Goal: Information Seeking & Learning: Find specific fact

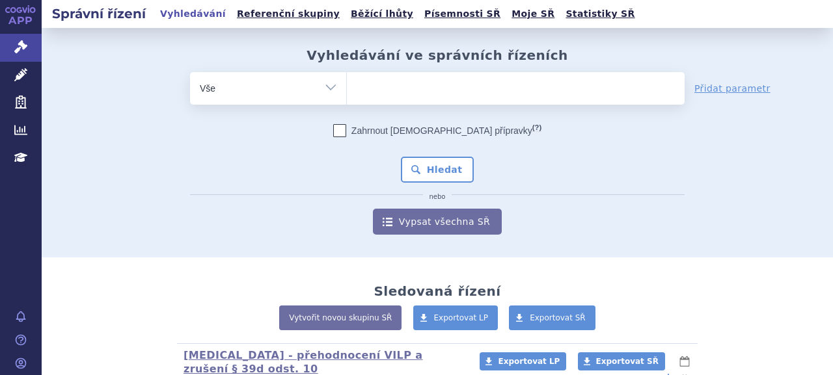
click at [396, 83] on ul at bounding box center [516, 85] width 338 height 27
click at [347, 83] on select at bounding box center [346, 88] width 1 height 33
paste input "0210103"
type input "0210103"
select select "0210103"
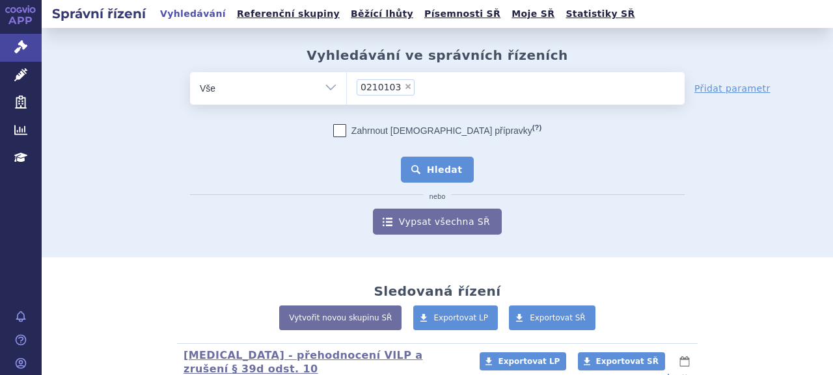
click at [427, 172] on button "Hledat" at bounding box center [438, 170] width 74 height 26
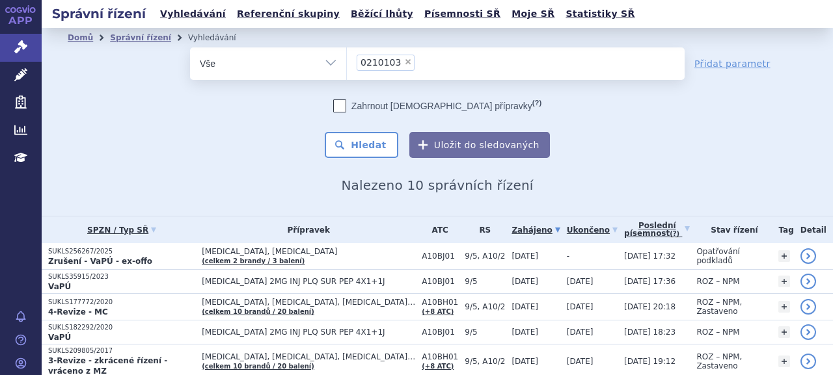
click at [77, 254] on p "SUKLS256267/2025" at bounding box center [121, 251] width 147 height 9
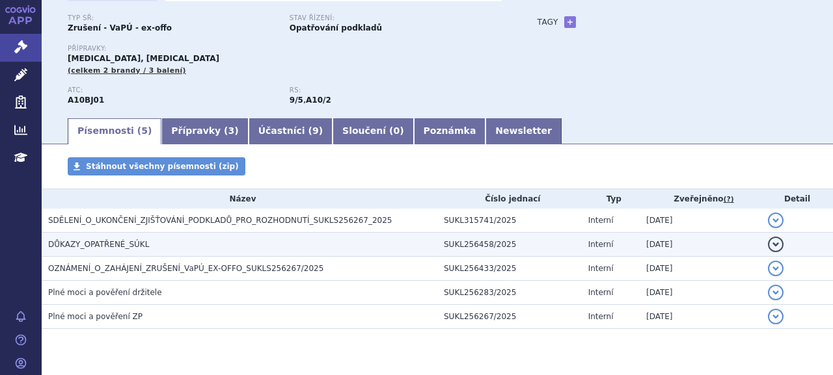
scroll to position [134, 0]
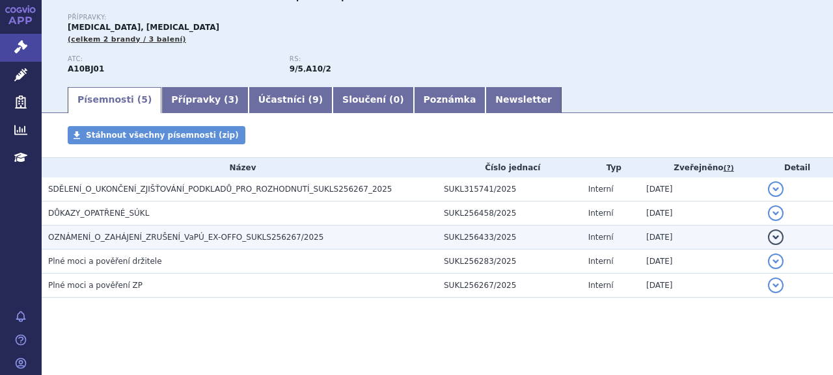
click at [176, 233] on span "OZNÁMENÍ_O_ZAHÁJENÍ_ZRUŠENÍ_VaPÚ_EX-OFFO_SUKLS256267/2025" at bounding box center [185, 237] width 275 height 9
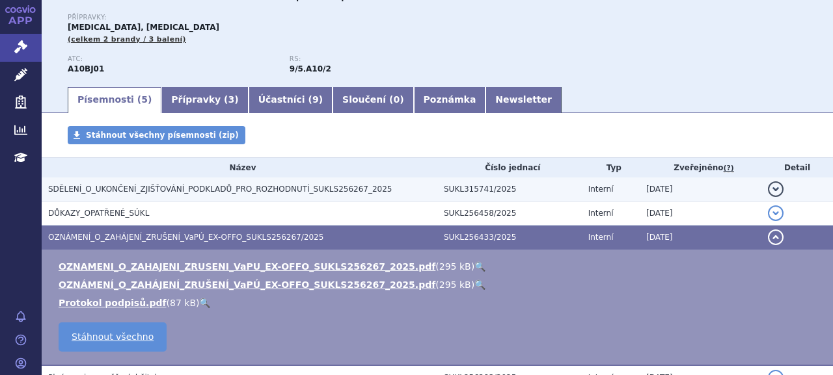
click at [219, 185] on span "SDĚLENÍ_O_UKONČENÍ_ZJIŠŤOVÁNÍ_PODKLADŮ_PRO_ROZHODNUTÍ_SUKLS256267_2025" at bounding box center [220, 189] width 344 height 9
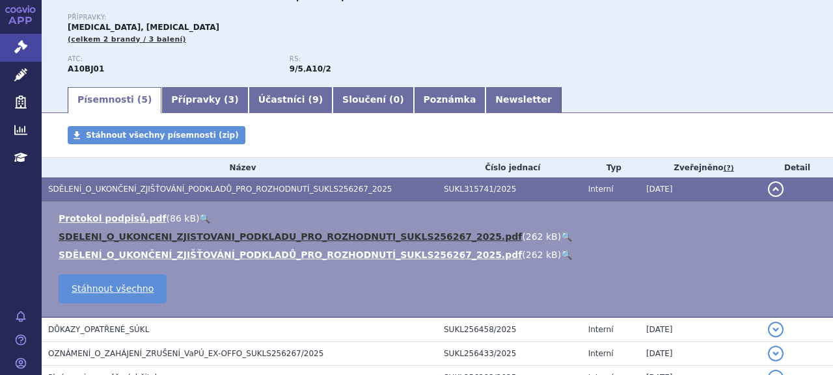
click at [217, 235] on link "SDELENI_O_UKONCENI_ZJISTOVANI_PODKLADU_PRO_ROZHODNUTI_SUKLS256267_2025.pdf" at bounding box center [290, 237] width 463 height 10
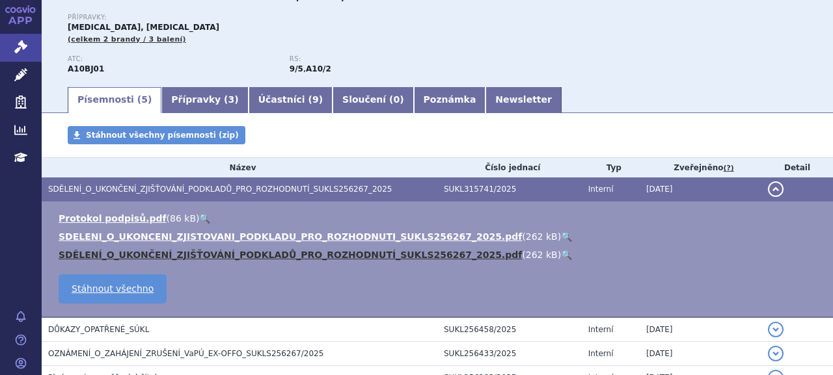
click at [236, 251] on link "SDĚLENÍ_O_UKONČENÍ_ZJIŠŤOVÁNÍ_PODKLADŮ_PRO_ROZHODNUTÍ_SUKLS256267_2025.pdf" at bounding box center [290, 255] width 463 height 10
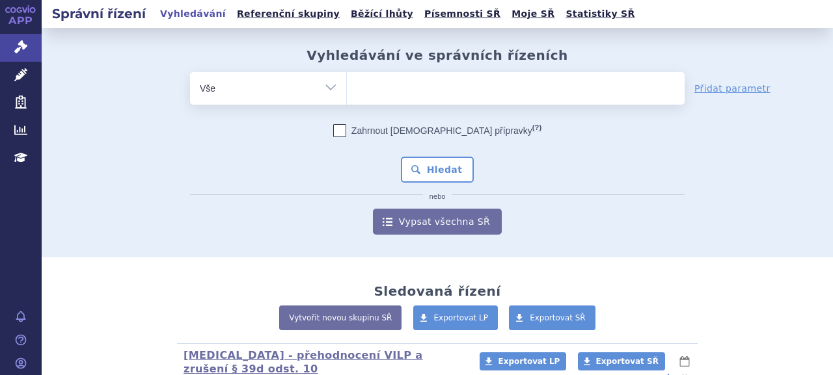
click at [399, 87] on ul at bounding box center [516, 85] width 338 height 27
click at [347, 87] on select at bounding box center [346, 88] width 1 height 33
paste input "[MEDICAL_DATA]"
type input "[MEDICAL_DATA]"
select select "[MEDICAL_DATA]"
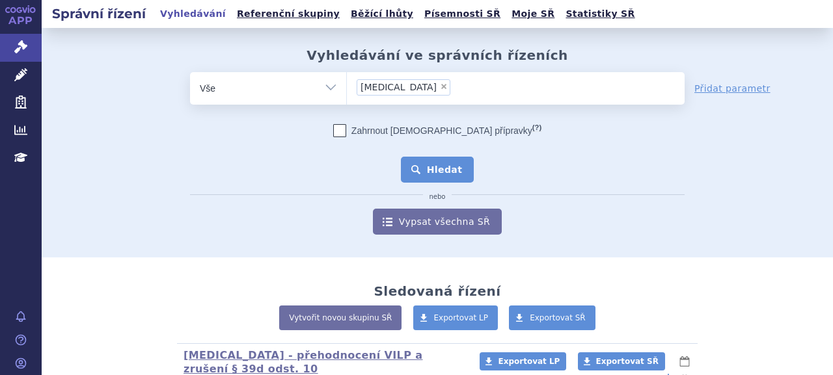
drag, startPoint x: 435, startPoint y: 178, endPoint x: 365, endPoint y: 6, distance: 185.6
click at [436, 176] on button "Hledat" at bounding box center [438, 170] width 74 height 26
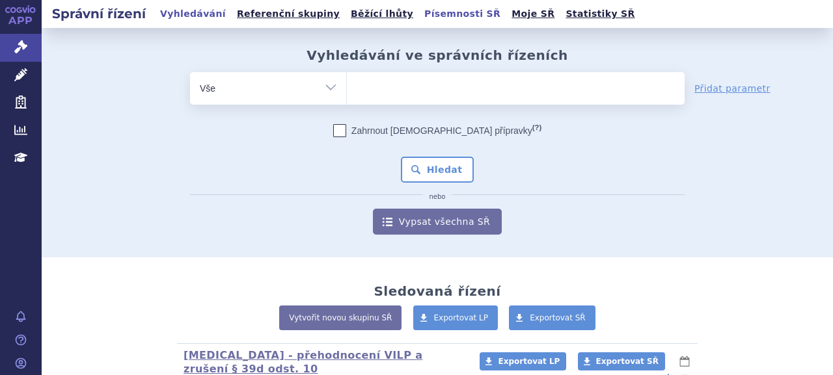
click at [420, 16] on link "Písemnosti SŘ" at bounding box center [462, 14] width 84 height 18
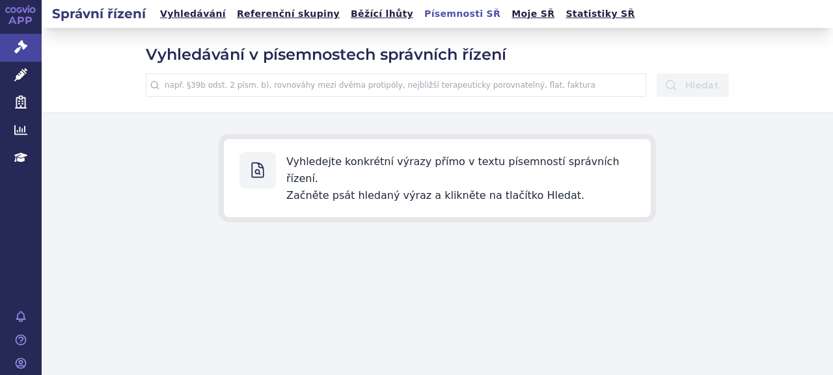
click at [420, 92] on input "text" at bounding box center [396, 85] width 500 height 23
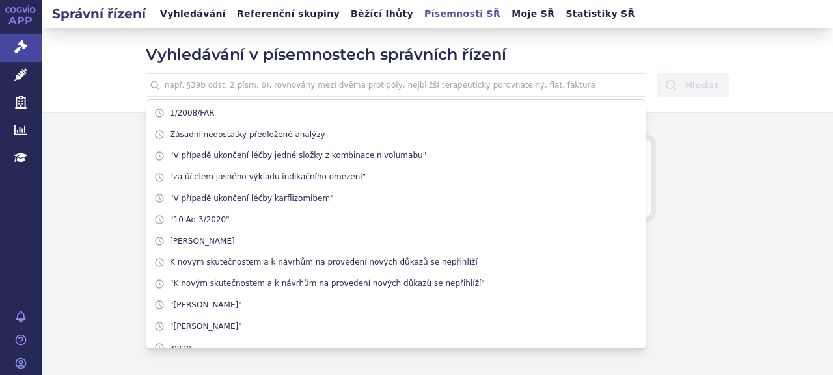
paste input "zrušení úhrady referenčního"
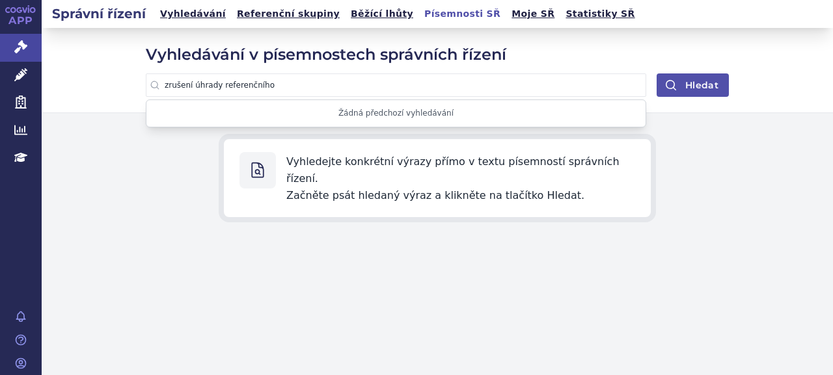
type input "zrušení úhrady referenčního"
click at [675, 83] on icon "submit" at bounding box center [670, 85] width 13 height 13
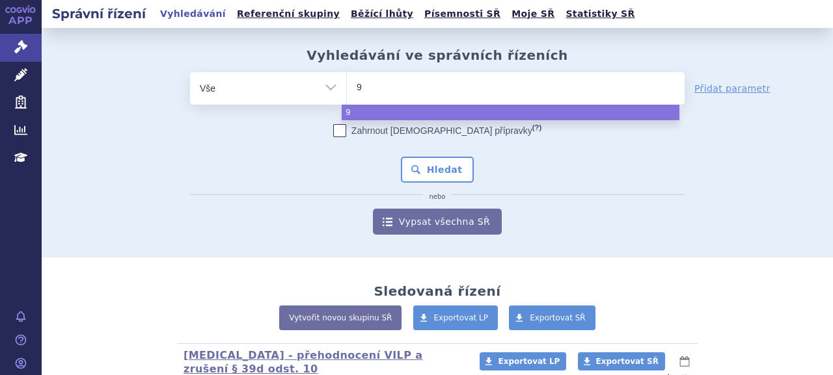
type input "9/"
type input "9/5"
select select "9/5"
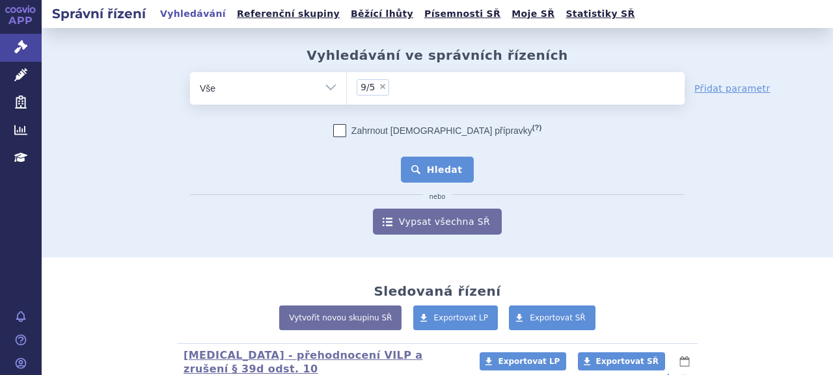
click at [443, 172] on button "Hledat" at bounding box center [438, 170] width 74 height 26
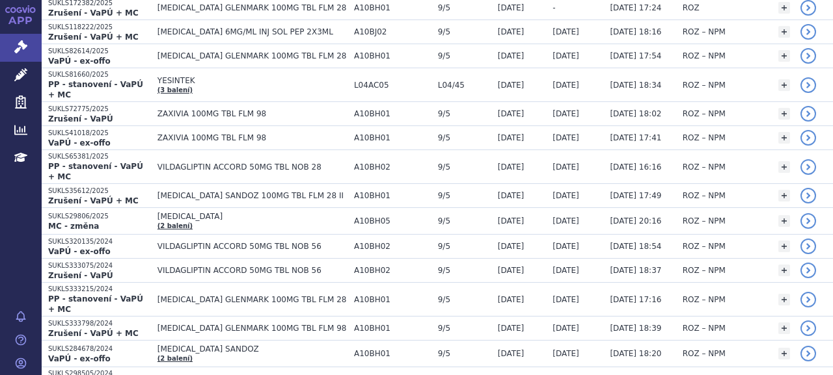
scroll to position [781, 0]
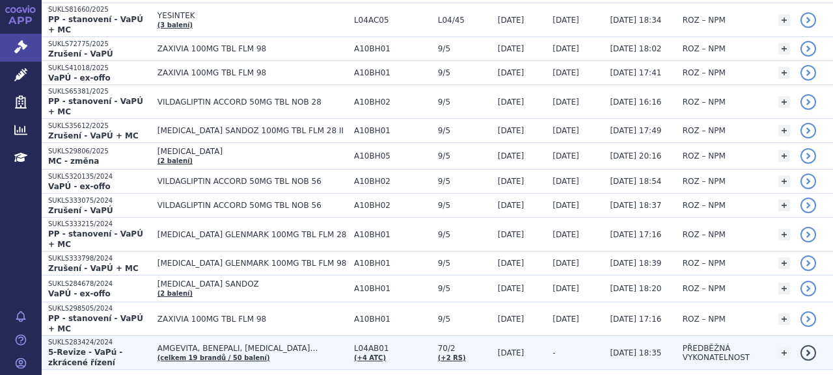
click at [122, 348] on strong "5-Revize - VaPú - zkrácené řízení" at bounding box center [85, 358] width 74 height 20
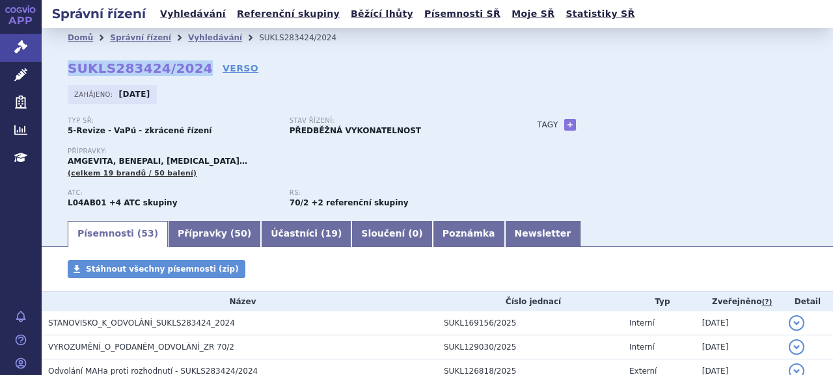
drag, startPoint x: 66, startPoint y: 70, endPoint x: 186, endPoint y: 68, distance: 119.7
click at [186, 68] on div "Domů Správní řízení Vyhledávání SUKLS283424/2024 SUKLS283424/2024 VERSO Zahájen…" at bounding box center [437, 134] width 791 height 172
copy strong "SUKLS283424/2024"
click at [505, 235] on link "Newsletter" at bounding box center [543, 234] width 76 height 26
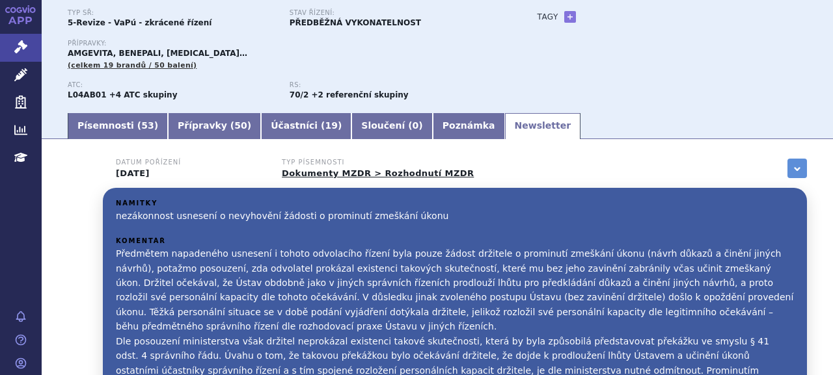
scroll to position [106, 0]
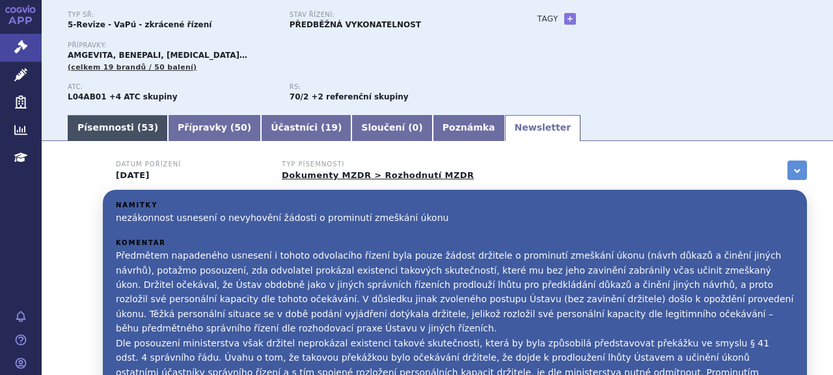
click at [107, 125] on link "Písemnosti ( 53 )" at bounding box center [118, 128] width 100 height 26
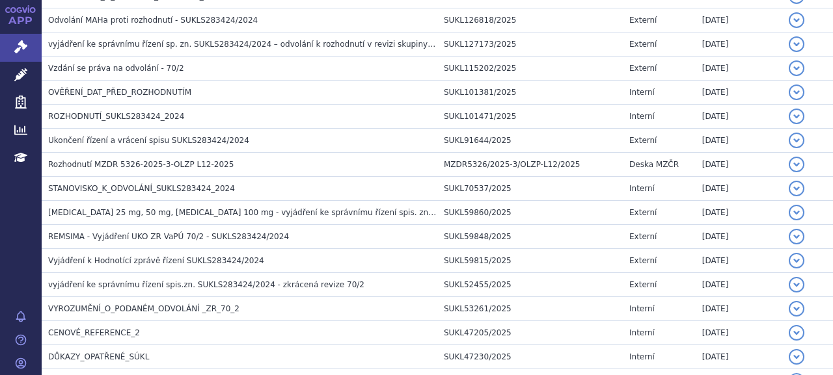
scroll to position [236, 0]
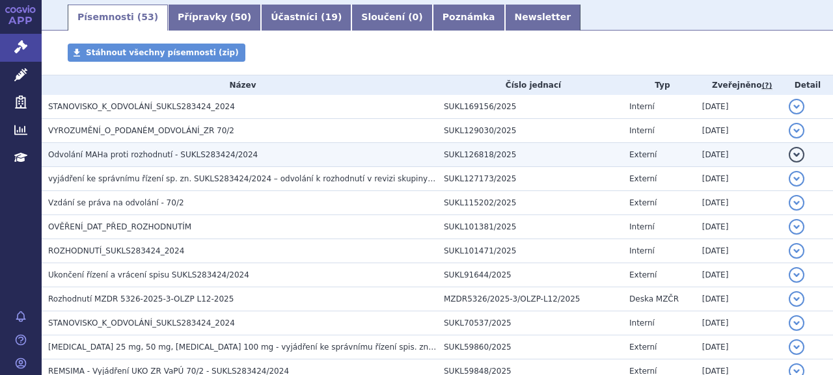
scroll to position [236, 0]
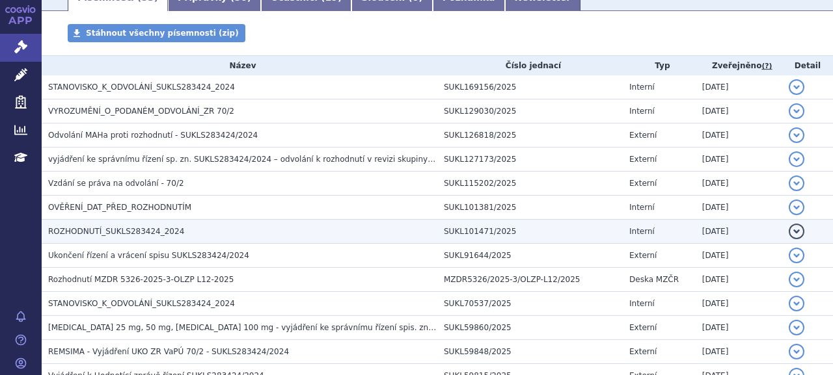
click at [121, 230] on span "ROZHODNUTÍ_SUKLS283424_2024" at bounding box center [116, 231] width 136 height 9
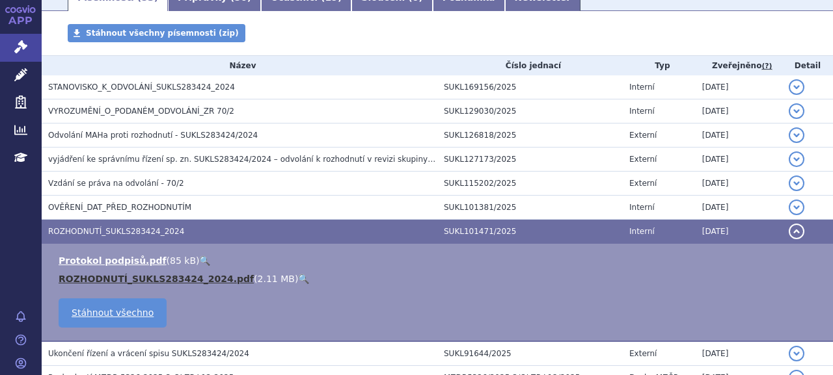
click at [109, 282] on link "ROZHODNUTÍ_SUKLS283424_2024.pdf" at bounding box center [156, 279] width 195 height 10
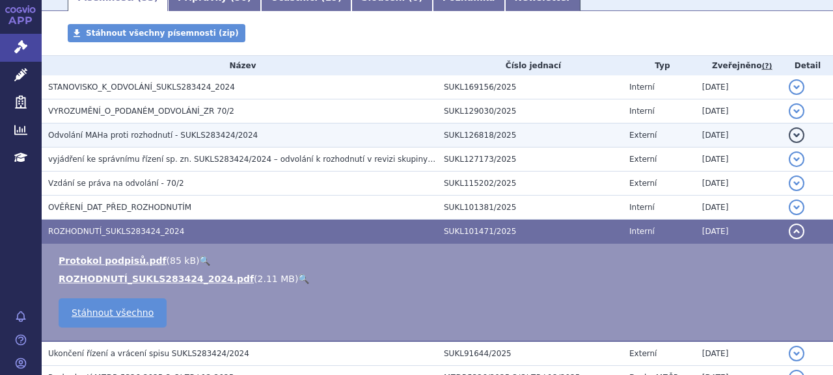
scroll to position [0, 0]
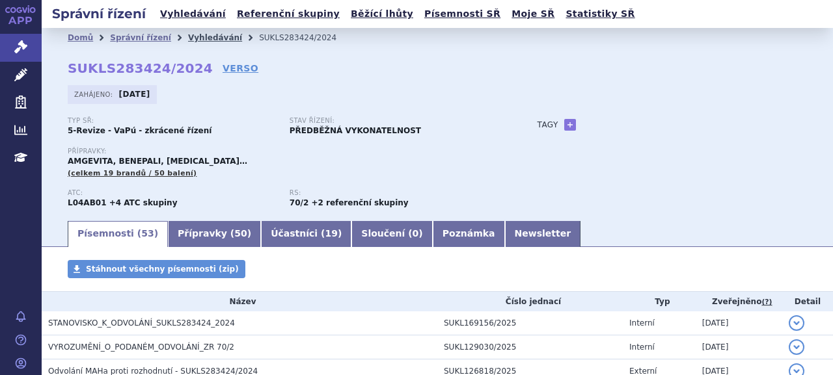
click at [191, 34] on link "Vyhledávání" at bounding box center [215, 37] width 54 height 9
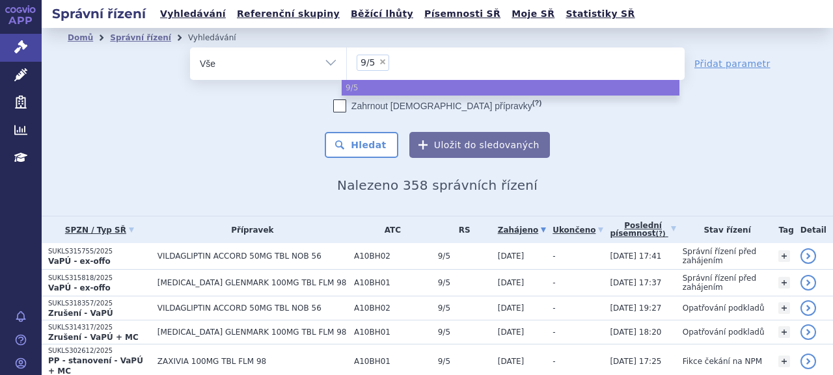
click at [379, 61] on span "×" at bounding box center [383, 62] width 8 height 8
click at [347, 61] on select "9/5" at bounding box center [346, 63] width 1 height 33
select select
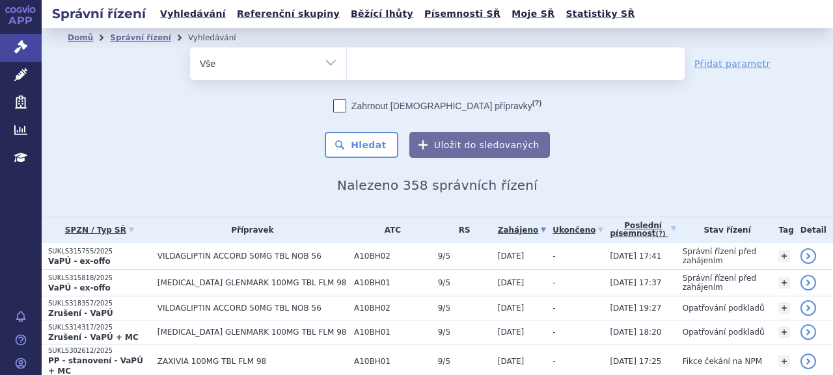
type input "SUKLS82614/2025"
select select "SUKLS82614/2025"
click at [360, 140] on button "Hledat" at bounding box center [362, 145] width 74 height 26
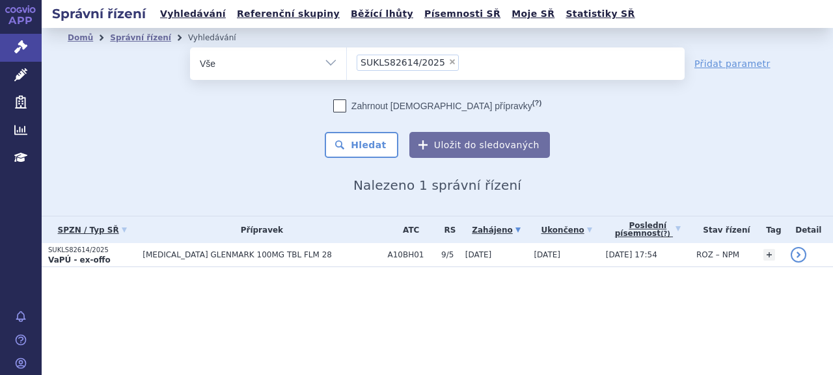
click at [441, 55] on li "× SUKLS82614/2025" at bounding box center [408, 63] width 102 height 16
click at [347, 55] on select "SUKLS82614/2025" at bounding box center [346, 63] width 1 height 33
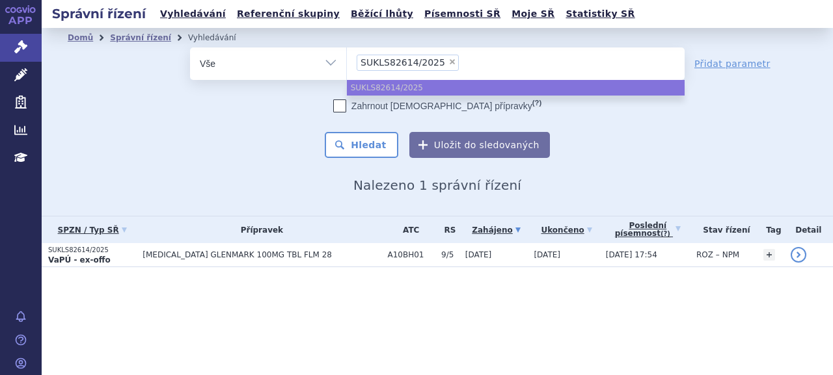
click at [448, 59] on span "×" at bounding box center [452, 62] width 8 height 8
click at [347, 59] on select "SUKLS82614/2025" at bounding box center [346, 63] width 1 height 33
select select
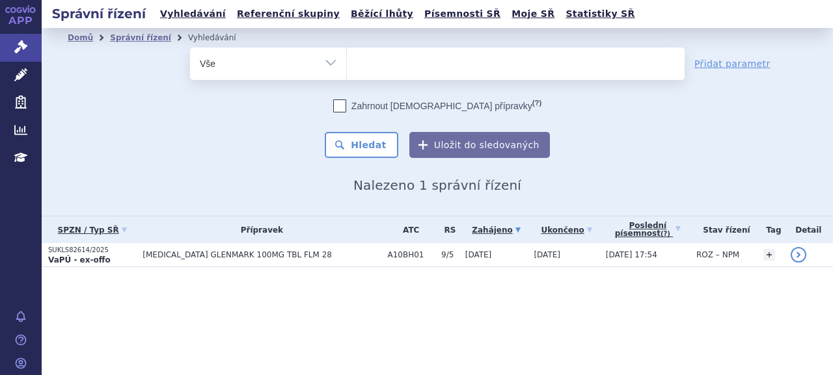
type input "SUKLS256379/2024"
select select "SUKLS256379/2024"
drag, startPoint x: 387, startPoint y: 144, endPoint x: 380, endPoint y: 145, distance: 6.6
click at [385, 144] on button "Hledat" at bounding box center [362, 145] width 74 height 26
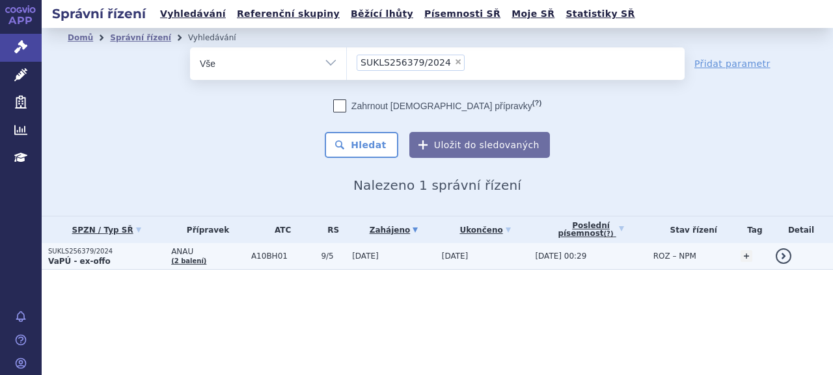
click at [83, 251] on p "SUKLS256379/2024" at bounding box center [106, 251] width 116 height 9
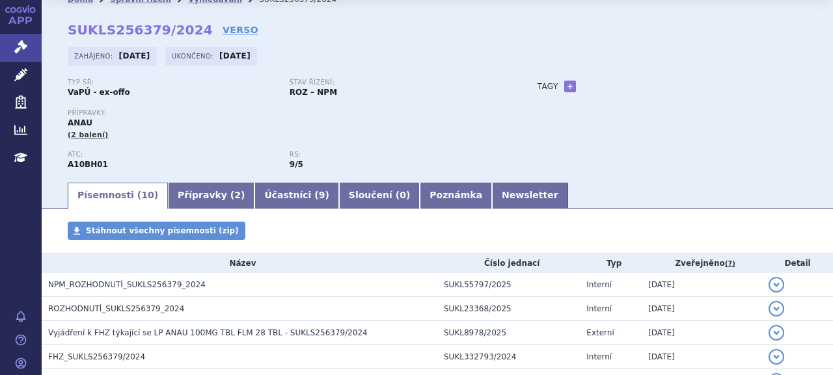
scroll to position [65, 0]
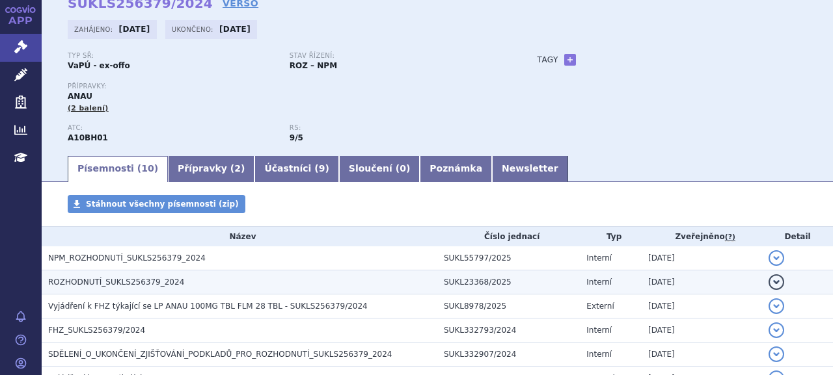
click at [99, 280] on span "ROZHODNUTÍ_SUKLS256379_2024" at bounding box center [116, 282] width 136 height 9
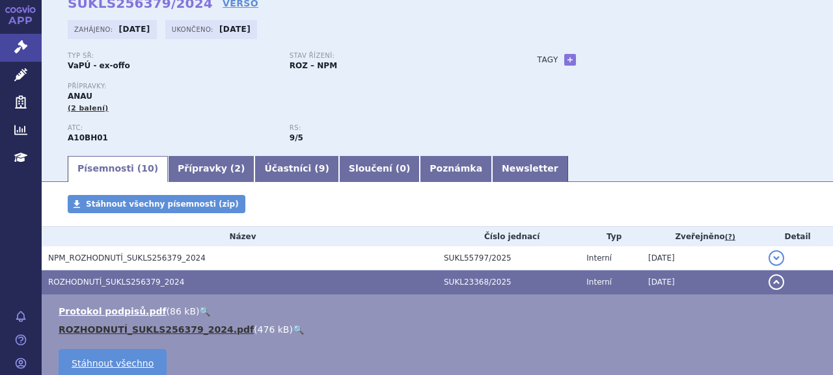
click at [137, 330] on link "ROZHODNUTÍ_SUKLS256379_2024.pdf" at bounding box center [156, 330] width 195 height 10
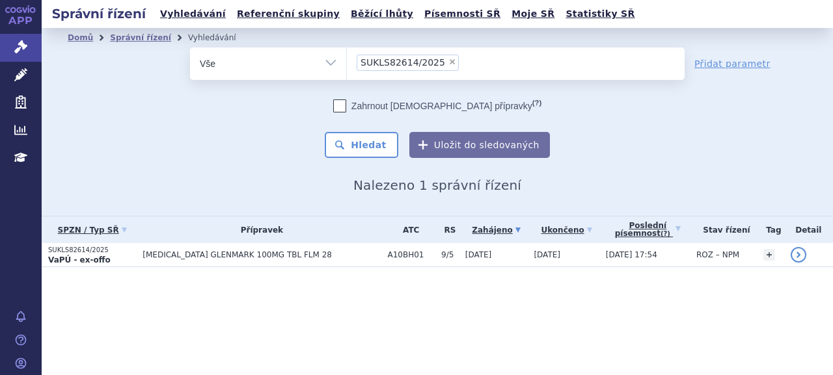
select select
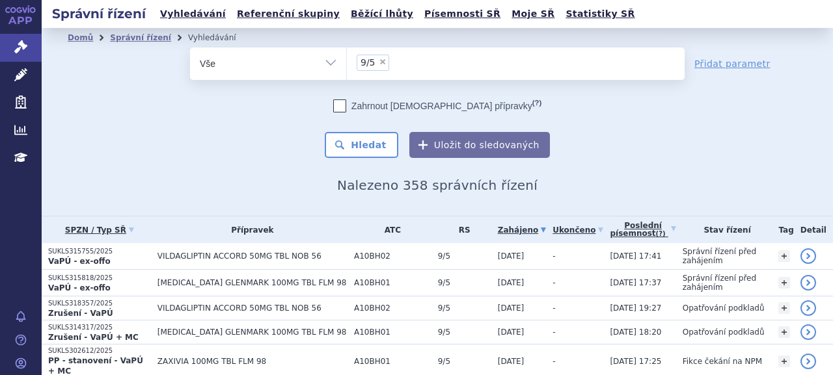
select select
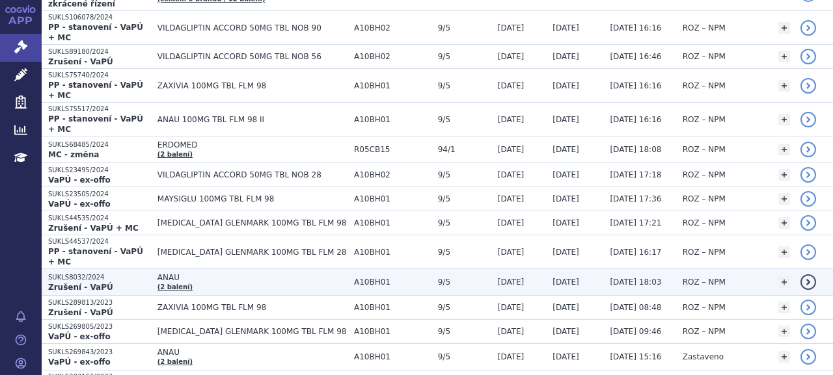
scroll to position [1708, 0]
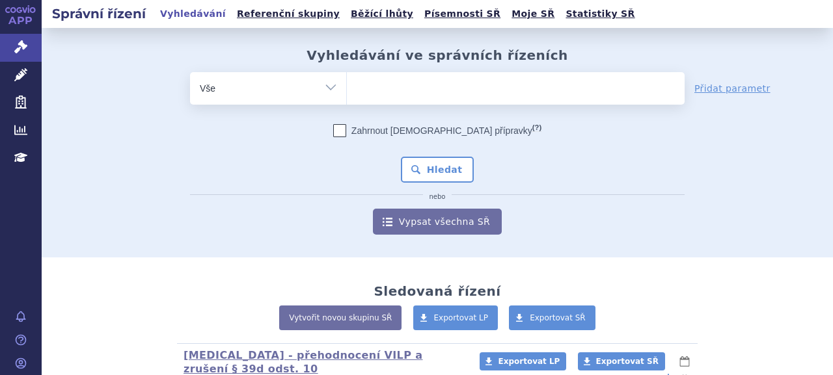
type input "SUKLS151561/2014 ze dne [DATE], které nabylo právní moci dne [DATE]"
select select "SUKLS151561/2014 ze dne [DATE], které nabylo právní moci dne [DATE]"
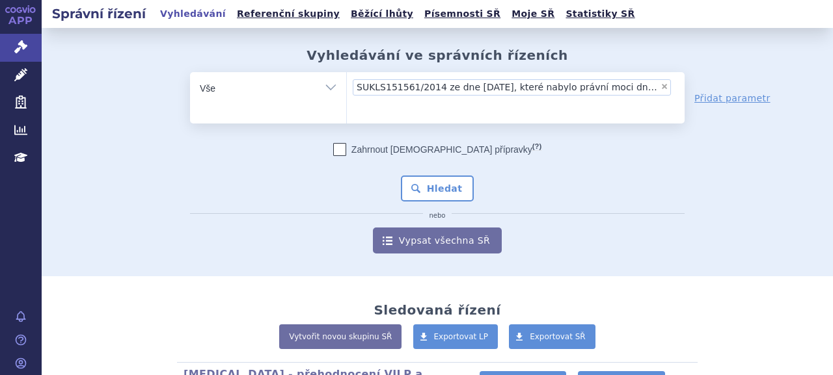
click at [664, 87] on li "× SUKLS151561/2014 ze dne 20. 12. 2022, které nabylo právní moci dne 14. 8. 2023" at bounding box center [512, 87] width 318 height 16
click at [347, 87] on select "SUKLS151561/2014 ze dne 20. 12. 2022, které nabylo právní moci dne 14. 8. 2023" at bounding box center [346, 88] width 1 height 33
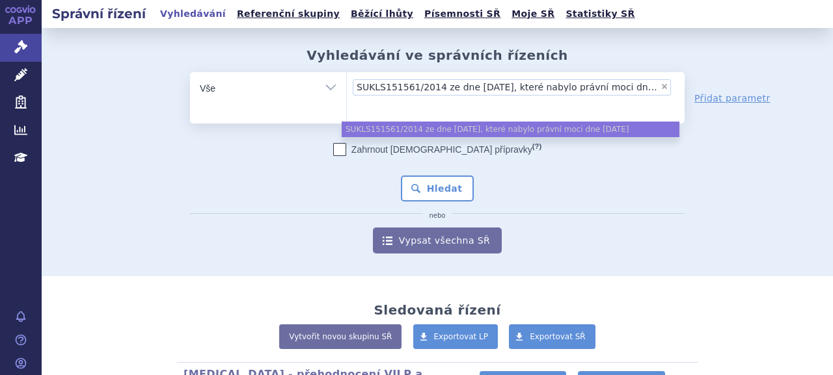
drag, startPoint x: 656, startPoint y: 83, endPoint x: 573, endPoint y: 99, distance: 84.9
click at [661, 84] on span "×" at bounding box center [665, 87] width 8 height 8
click at [347, 84] on select "SUKLS151561/2014 ze dne 20. 12. 2022, které nabylo právní moci dne 14. 8. 2023" at bounding box center [346, 88] width 1 height 33
select select
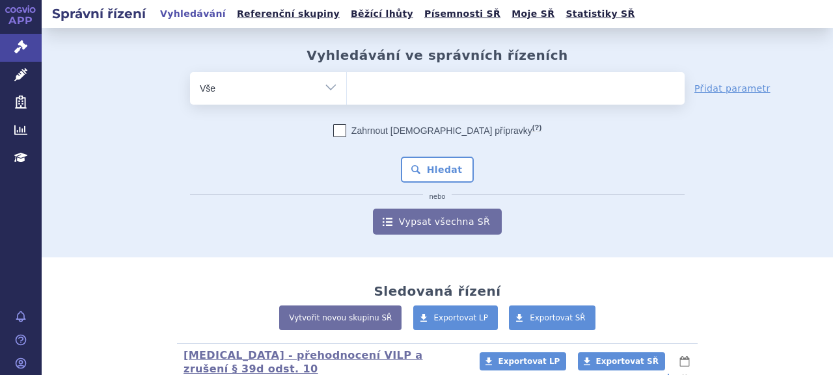
type input "SUKLS151561/2014"
select select "SUKLS151561/2014"
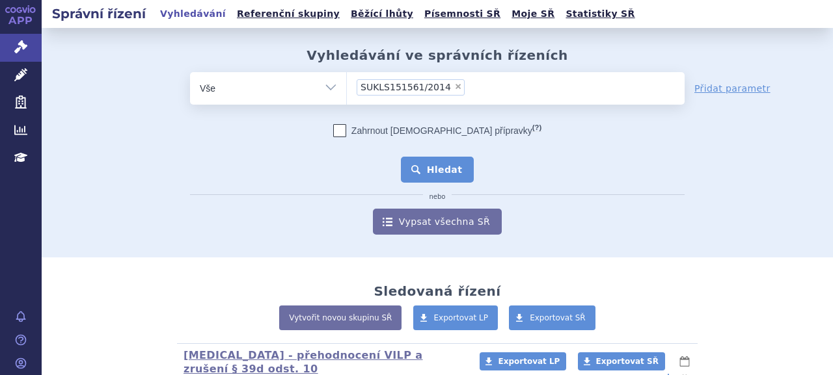
click at [459, 162] on button "Hledat" at bounding box center [438, 170] width 74 height 26
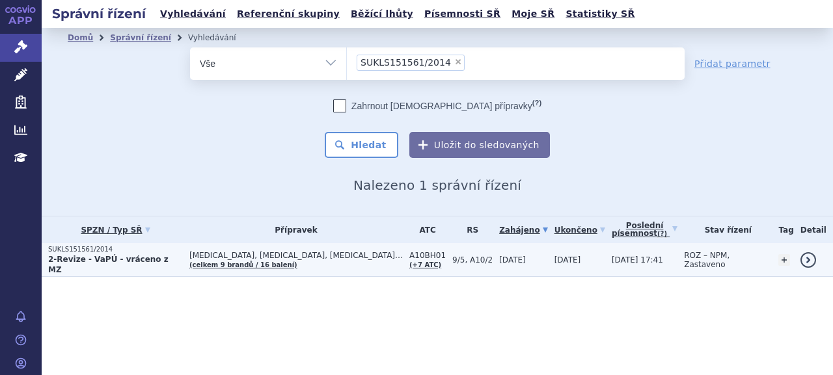
click at [74, 259] on strong "2-Revize - VaPÚ - vráceno z MZ" at bounding box center [108, 265] width 120 height 20
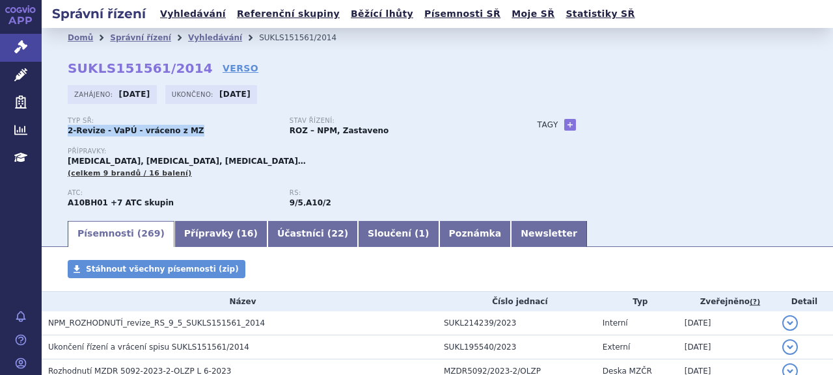
drag, startPoint x: 64, startPoint y: 133, endPoint x: 200, endPoint y: 129, distance: 136.1
click at [200, 129] on div "Domů Správní řízení Vyhledávání SUKLS151561/2014 SUKLS151561/2014 VERSO Zahájen…" at bounding box center [437, 134] width 791 height 172
copy strong "2-Revize - VaPÚ - vráceno z MZ"
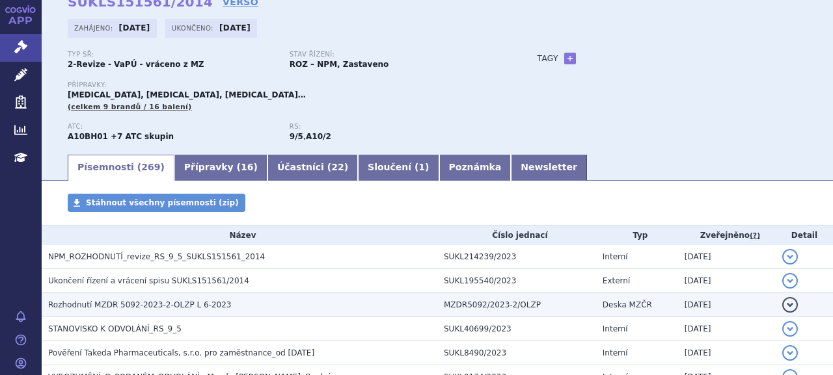
scroll to position [130, 0]
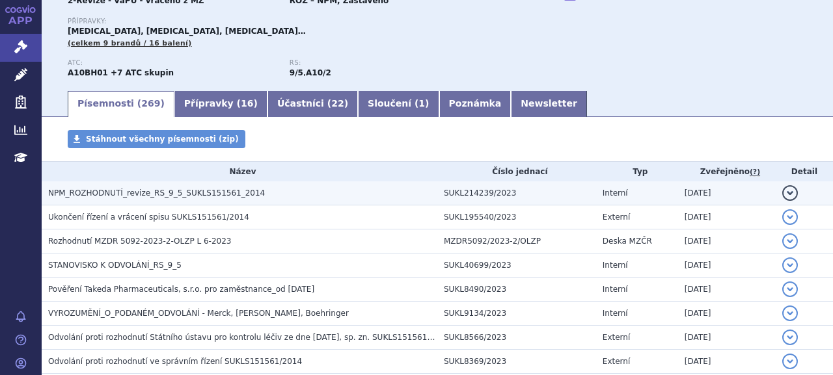
click at [161, 194] on span "NPM_ROZHODNUTÍ_revize_RS_9_5_SUKLS151561_2014" at bounding box center [156, 193] width 217 height 9
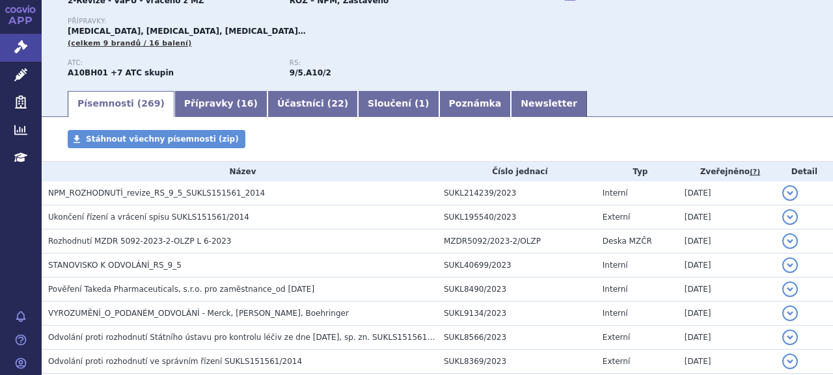
scroll to position [228, 0]
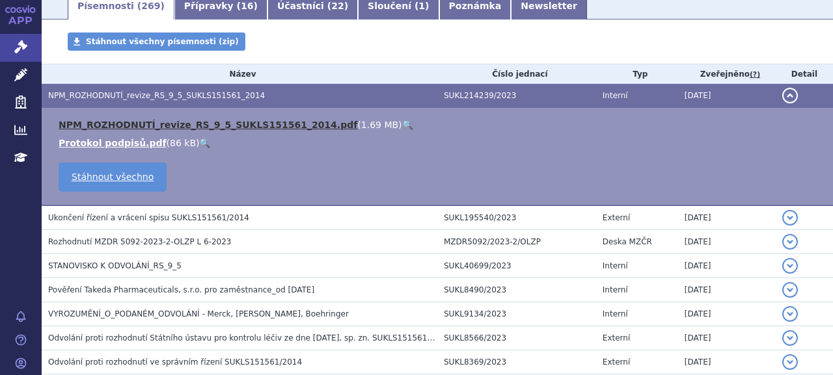
click at [182, 125] on link "NPM_ROZHODNUTÍ_revize_RS_9_5_SUKLS151561_2014.pdf" at bounding box center [208, 125] width 299 height 10
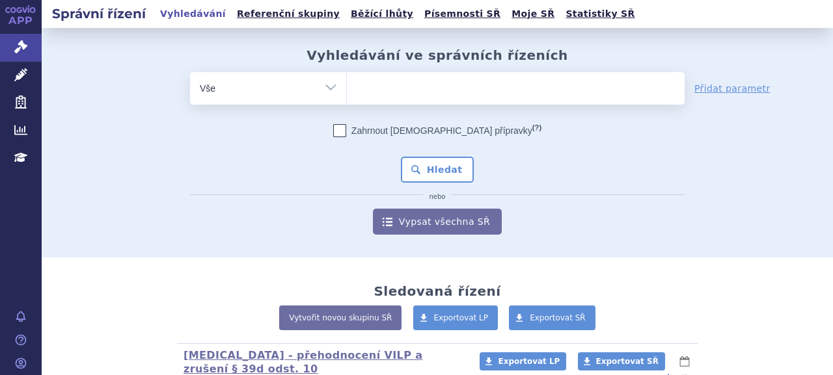
click at [400, 94] on ul at bounding box center [516, 85] width 338 height 27
click at [347, 94] on select at bounding box center [346, 88] width 1 height 33
type input "di"
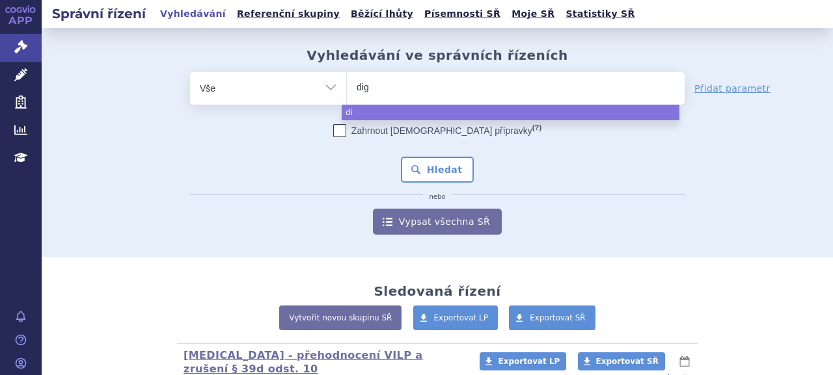
type input "digo"
type input "digoxi"
type input "digoxin"
select select "digoxin"
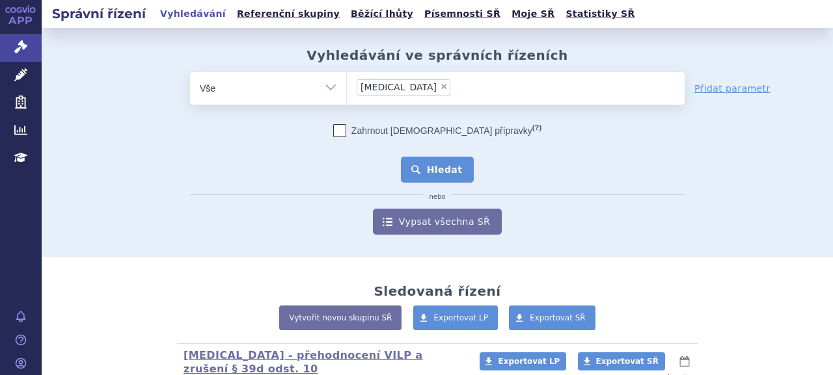
click at [435, 172] on button "Hledat" at bounding box center [438, 170] width 74 height 26
